Goal: Task Accomplishment & Management: Complete application form

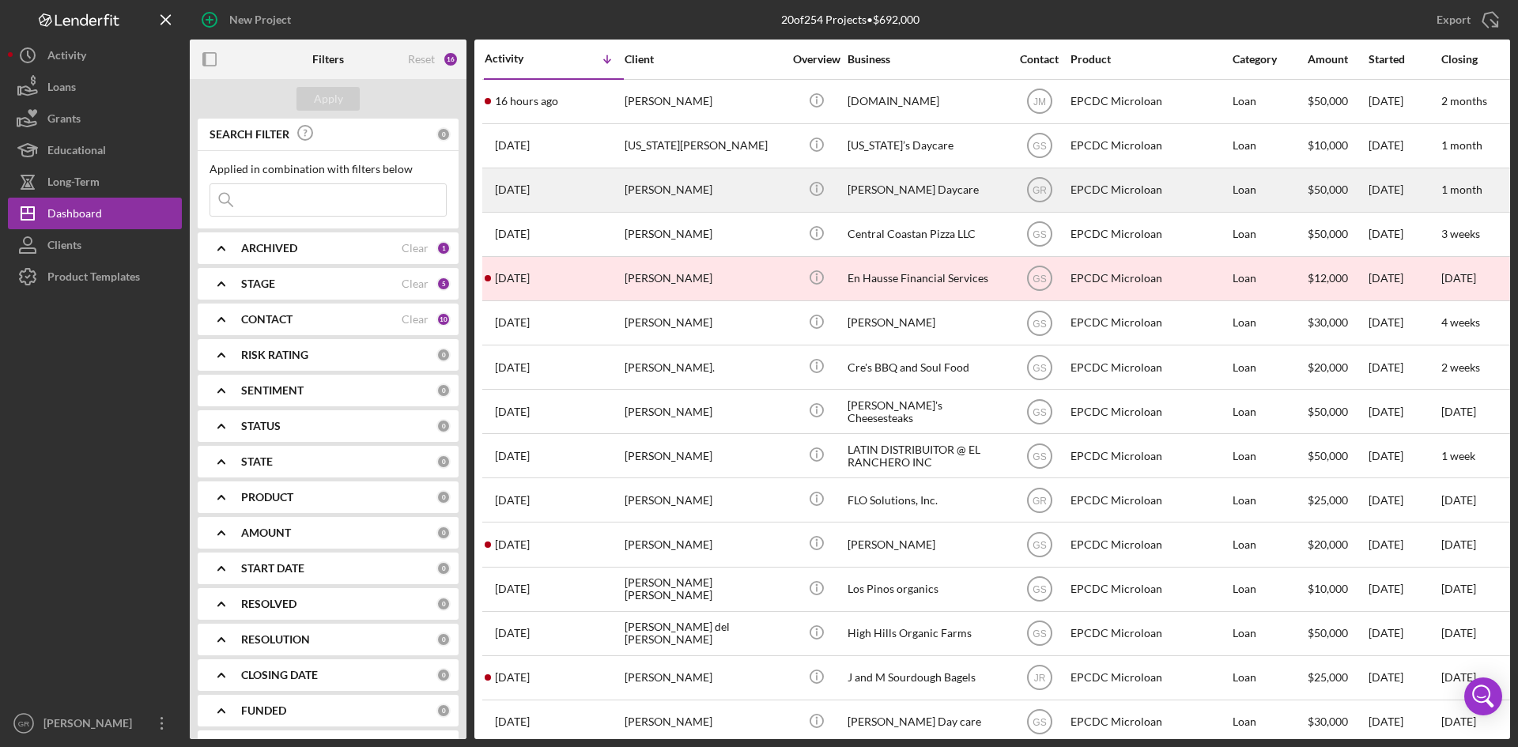
click at [655, 193] on div "[PERSON_NAME]" at bounding box center [703, 190] width 158 height 42
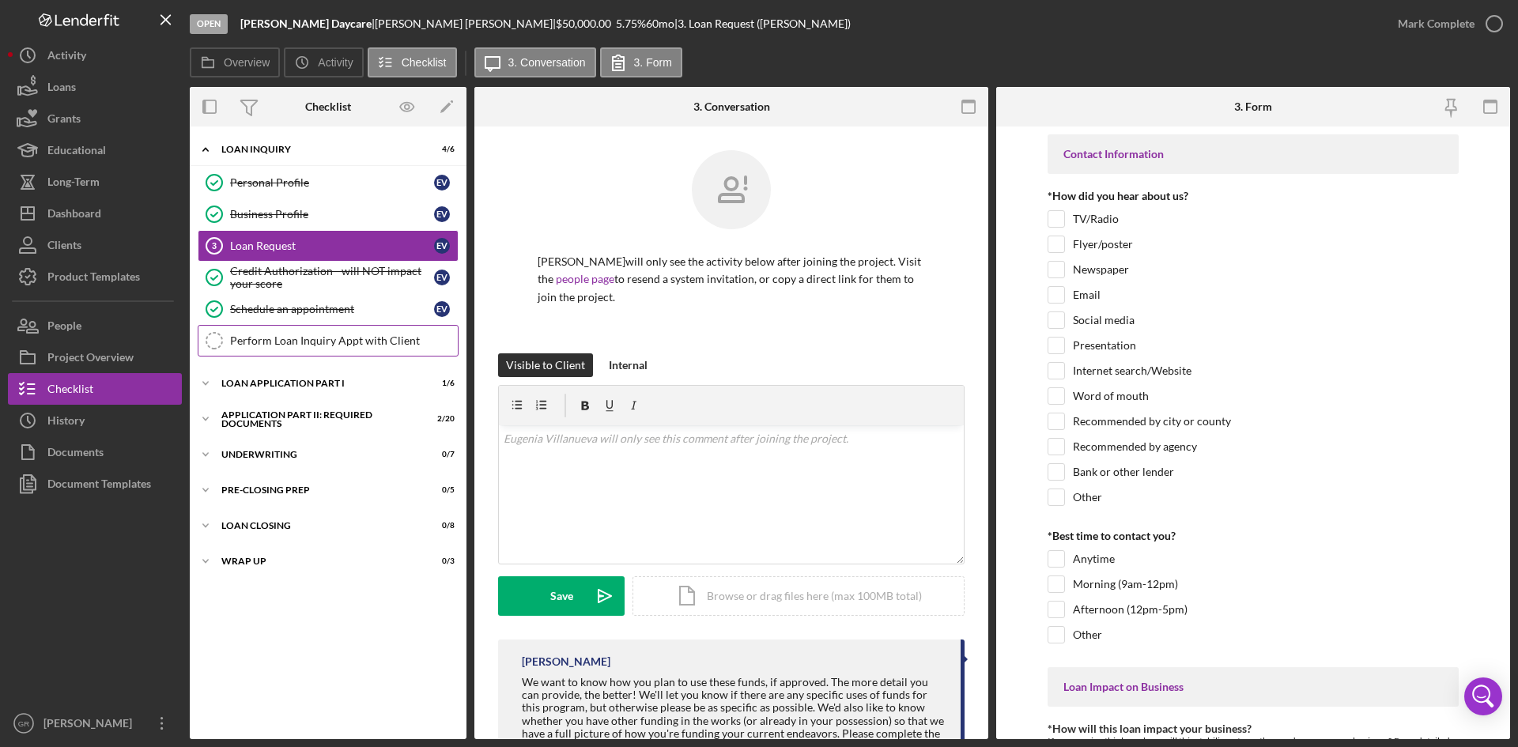
click at [277, 350] on link "Perform Loan Inquiry Appt with Client Perform Loan Inquiry Appt with Client" at bounding box center [328, 341] width 261 height 32
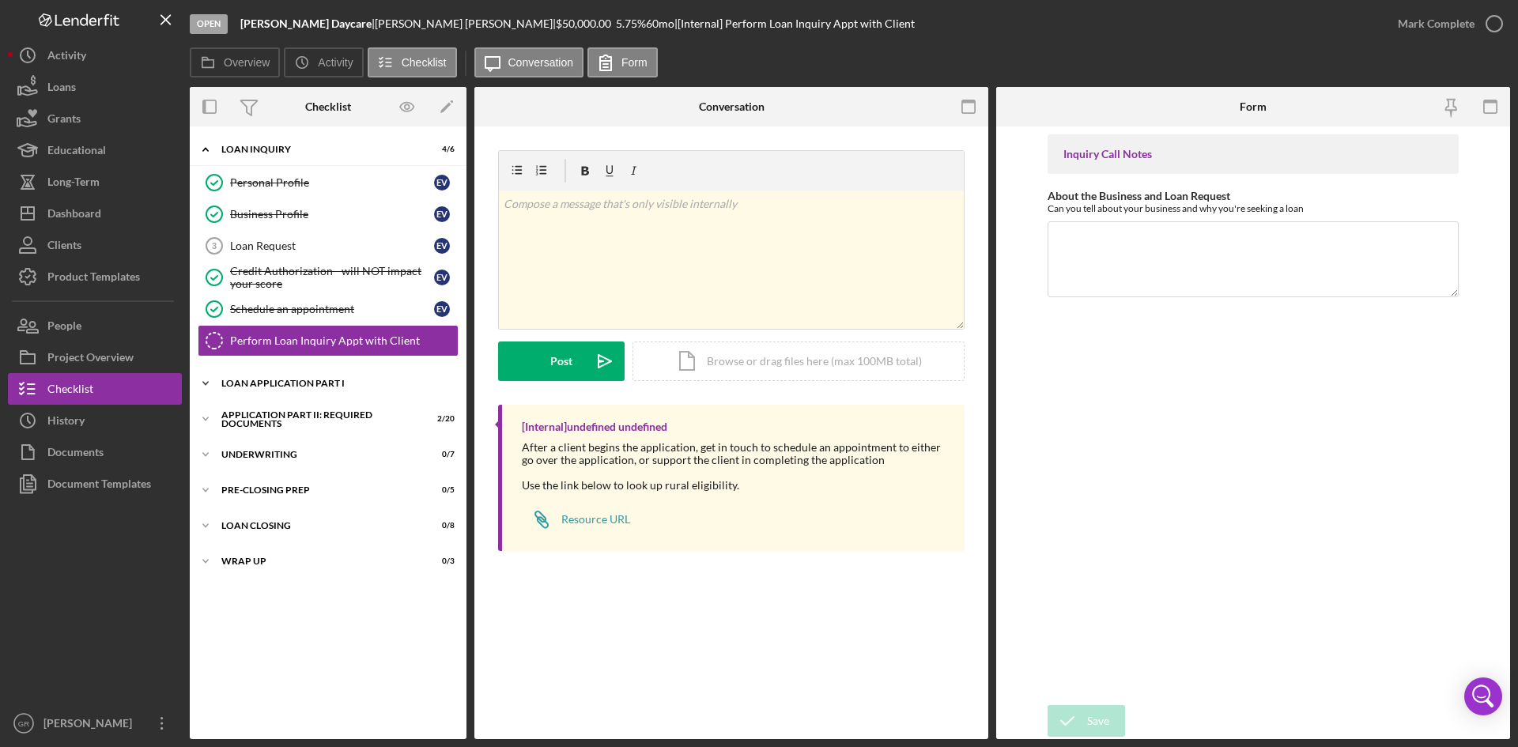
click at [292, 383] on div "Loan Application Part I" at bounding box center [333, 383] width 225 height 9
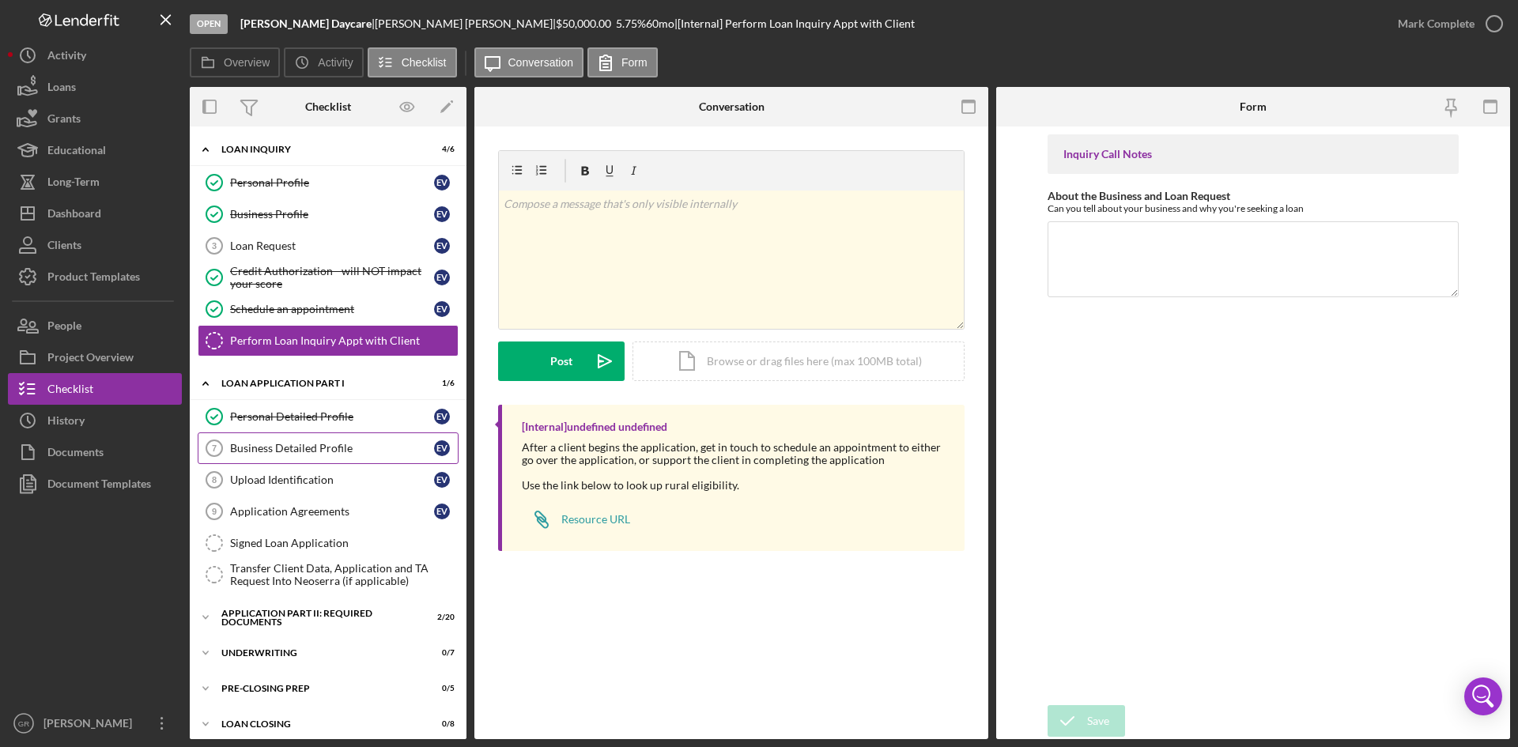
click at [302, 446] on div "Business Detailed Profile" at bounding box center [332, 448] width 204 height 13
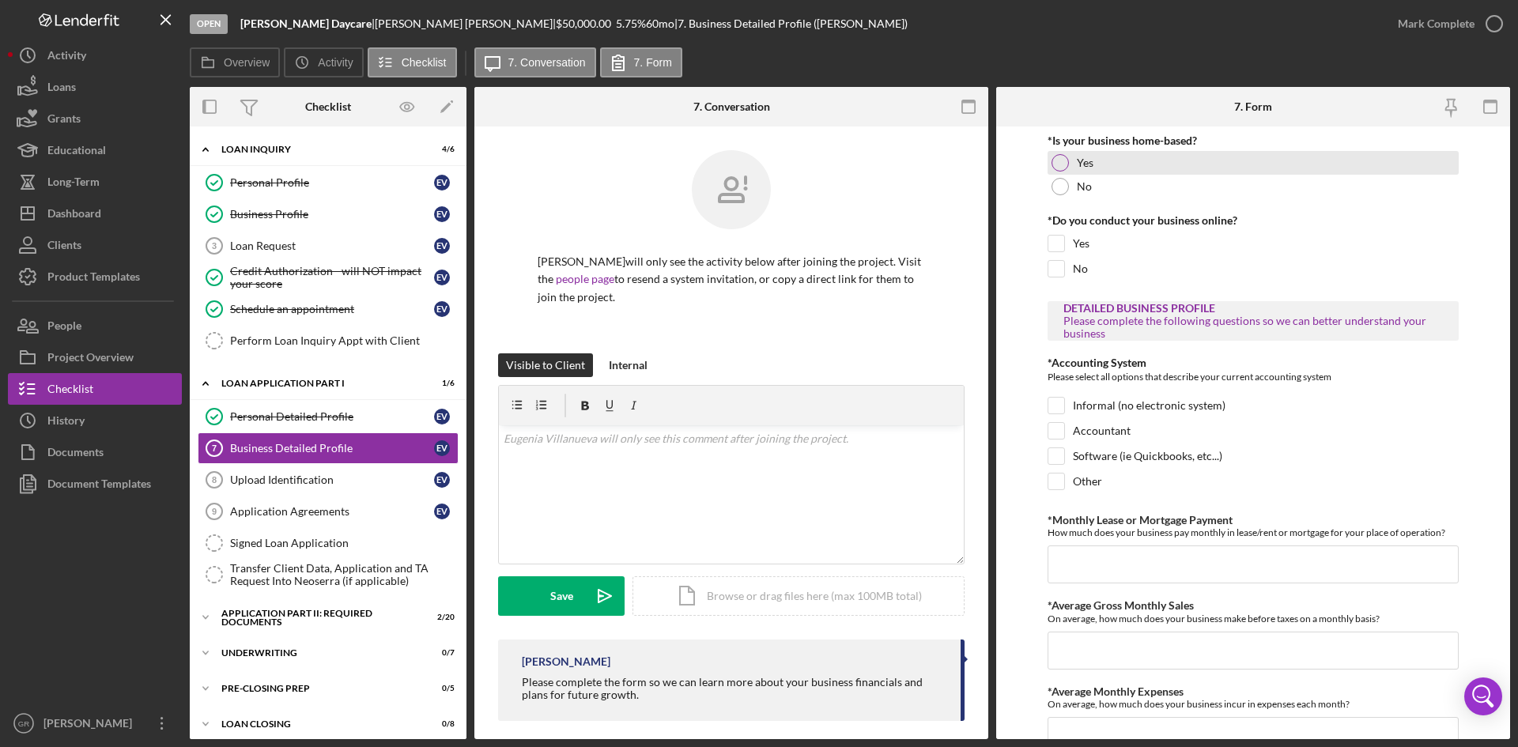
click at [1066, 161] on div at bounding box center [1059, 162] width 17 height 17
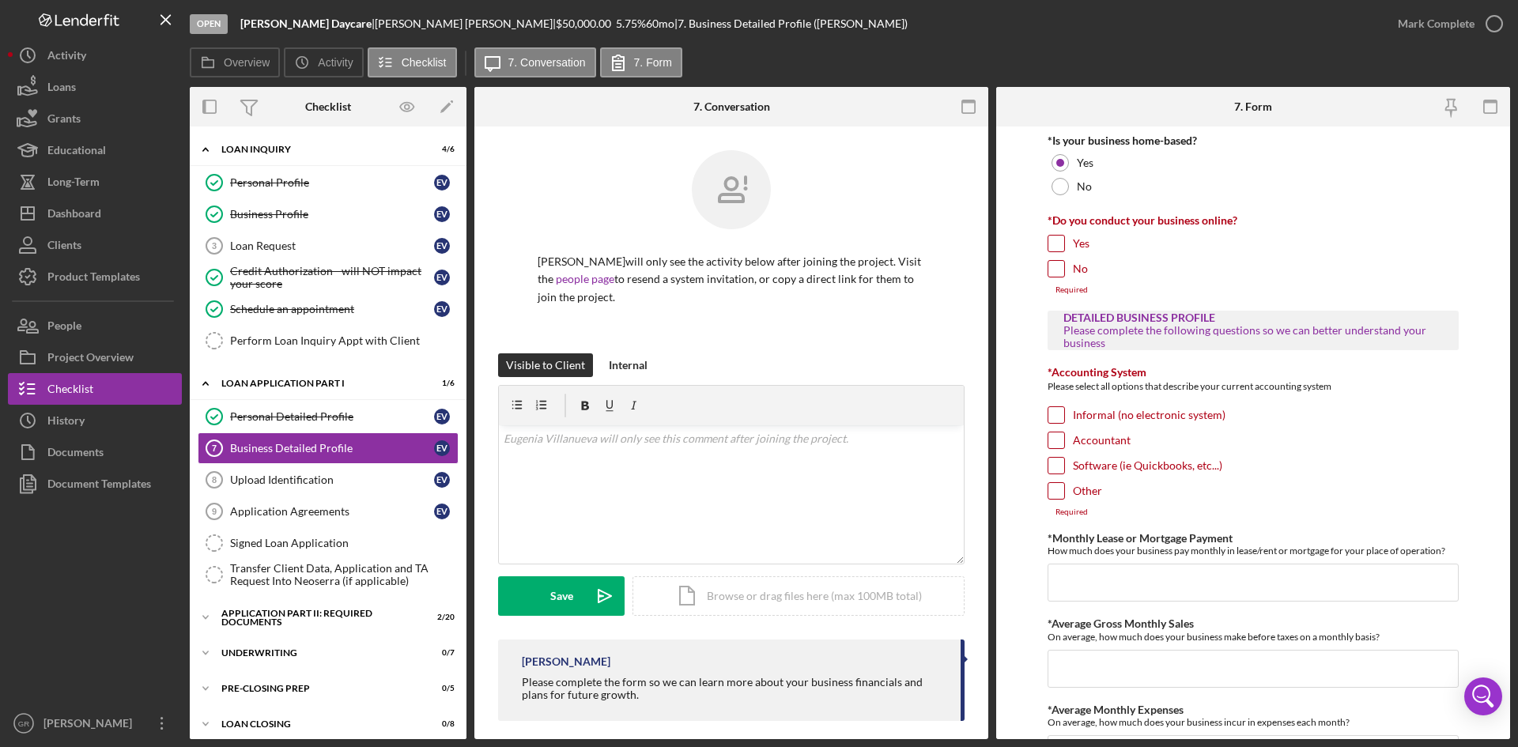
click at [1054, 277] on input "No" at bounding box center [1056, 269] width 16 height 16
checkbox input "true"
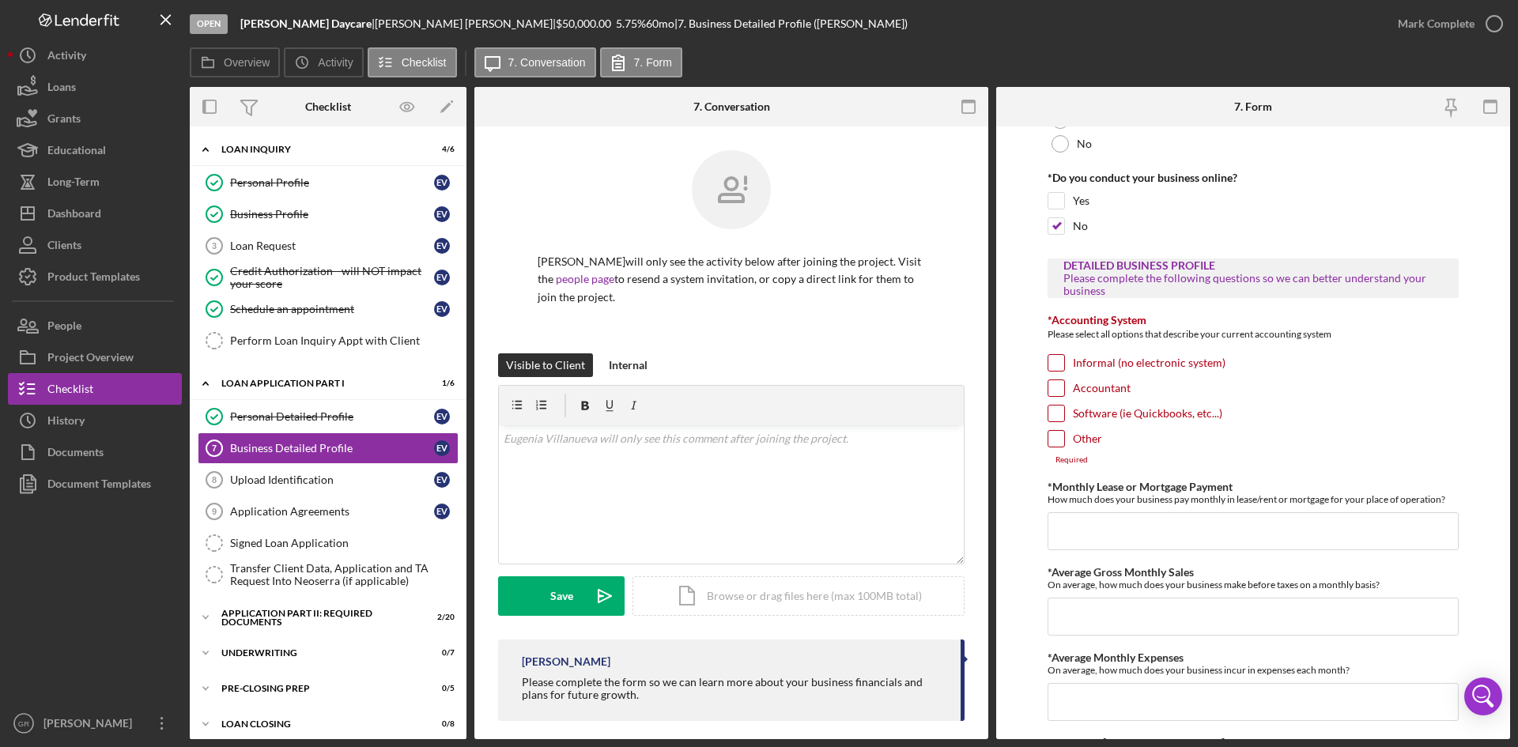
scroll to position [79, 0]
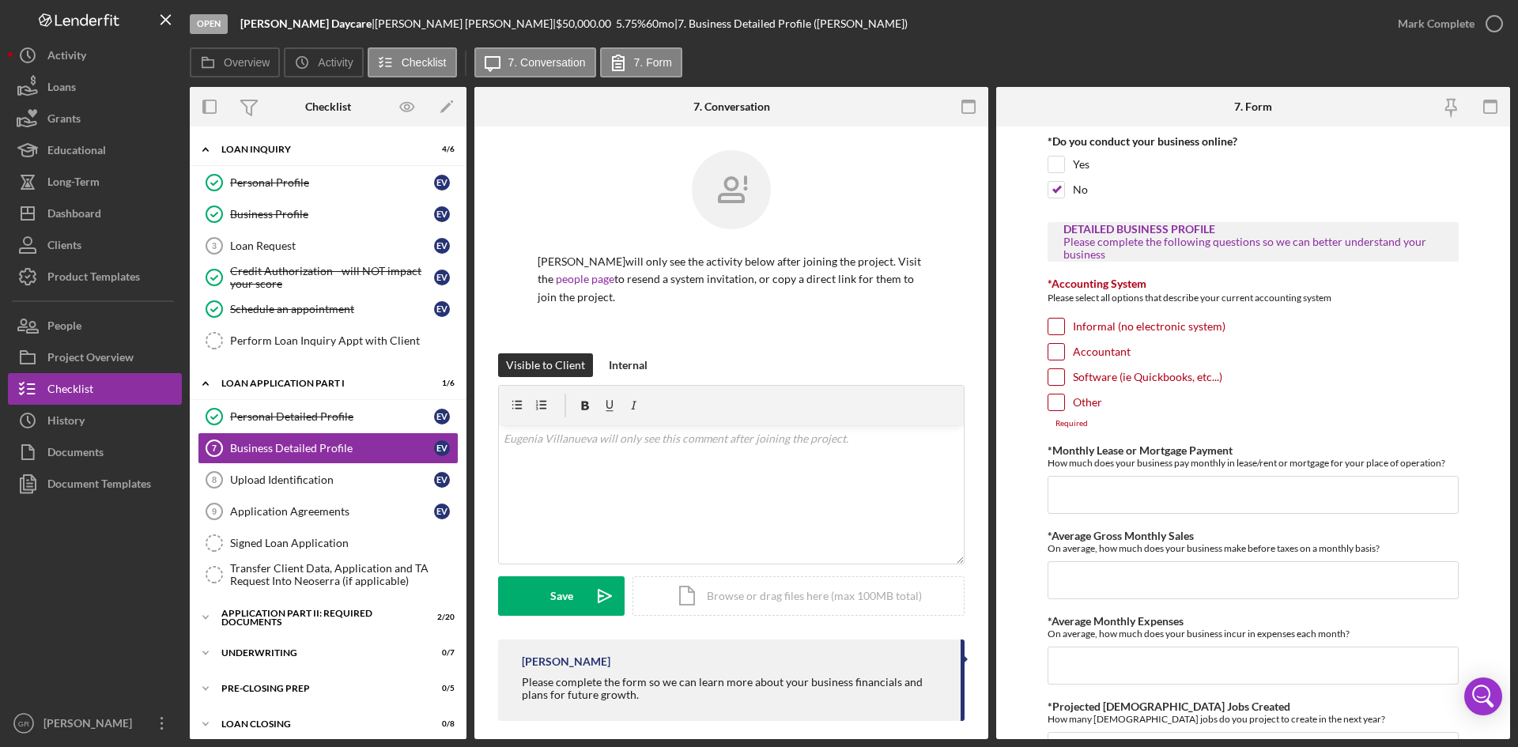
click at [1055, 402] on input "Other" at bounding box center [1056, 402] width 16 height 16
checkbox input "true"
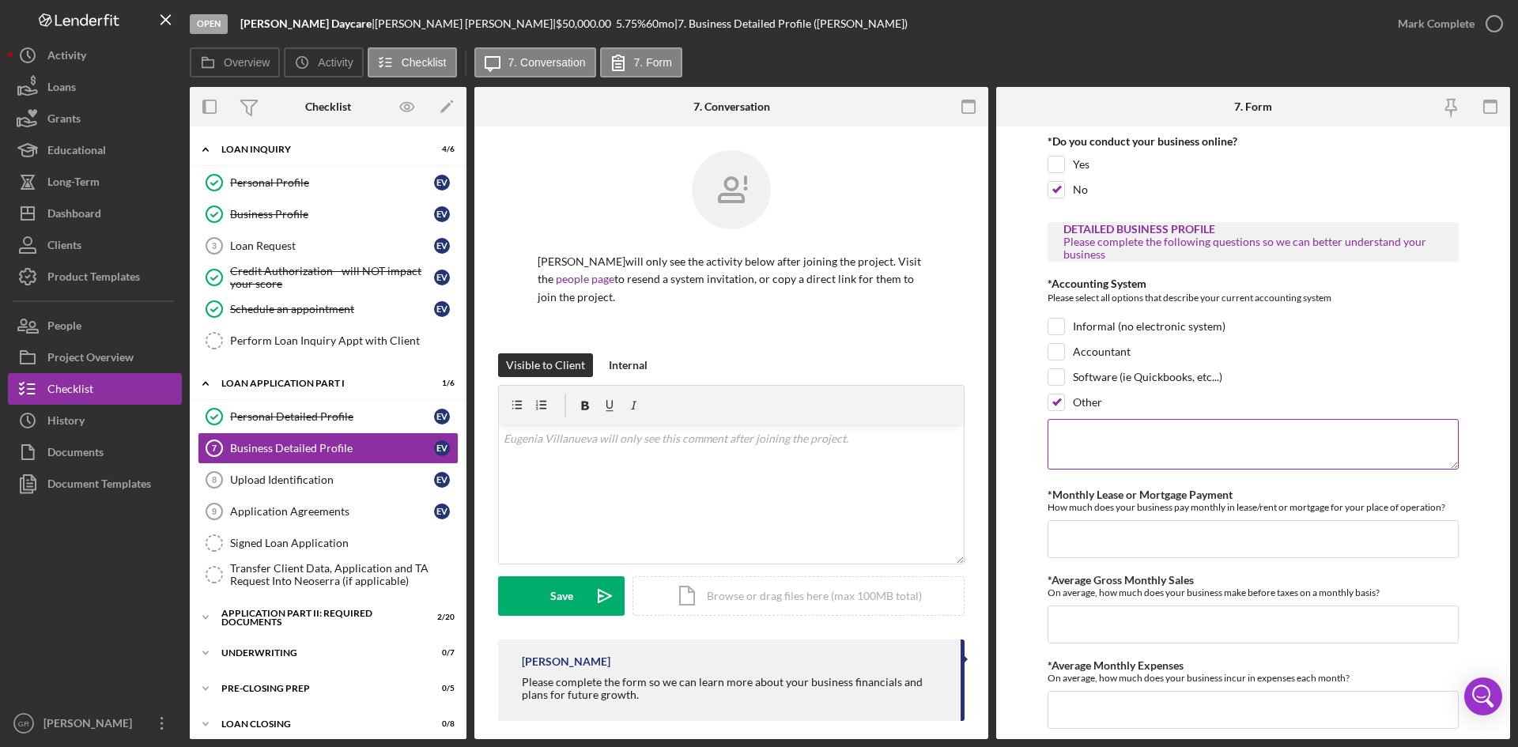
click at [1082, 445] on textarea at bounding box center [1252, 444] width 411 height 51
type textarea "Client manages her own bookkeeping."
click at [1133, 540] on input "*Monthly Lease or Mortgage Payment" at bounding box center [1252, 539] width 411 height 38
